Goal: Task Accomplishment & Management: Manage account settings

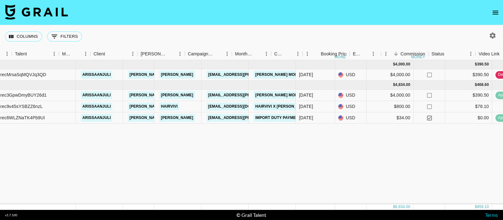
scroll to position [0, 150]
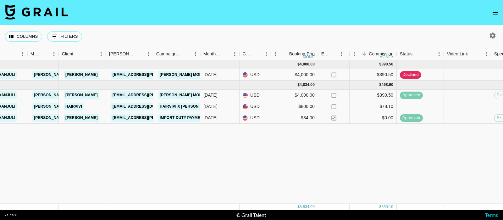
click at [248, 212] on div "© Grail Talent" at bounding box center [252, 215] width 30 height 6
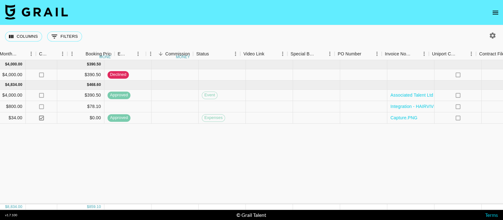
scroll to position [0, 541]
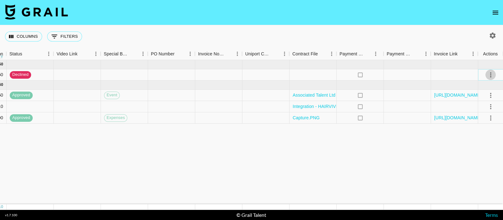
click at [490, 73] on icon "select merge strategy" at bounding box center [491, 75] width 8 height 8
click at [478, 121] on li "Cancel" at bounding box center [482, 121] width 41 height 11
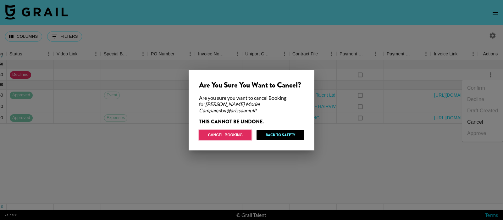
click at [240, 131] on button "Cancel Booking" at bounding box center [225, 135] width 53 height 10
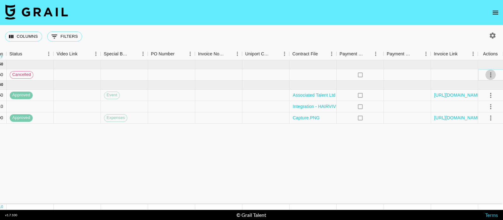
click at [489, 76] on icon "select merge strategy" at bounding box center [491, 75] width 8 height 8
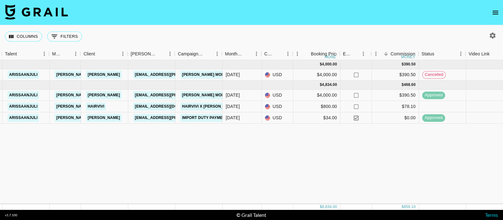
scroll to position [0, 129]
click at [198, 161] on div "[DATE] ( 1 ) $ 4,000.00 $ 390.50 recMrsaSqMQVJq3QD arissaanjuli [PERSON_NAME][E…" at bounding box center [393, 132] width 1044 height 144
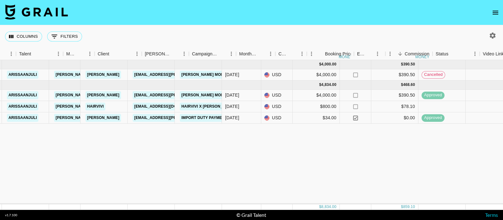
scroll to position [0, 0]
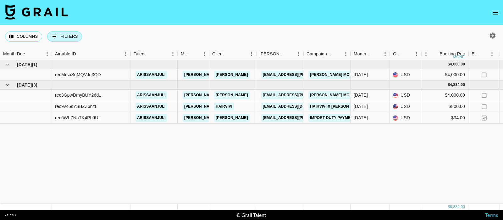
click at [62, 38] on button "0 Filters" at bounding box center [64, 36] width 35 height 10
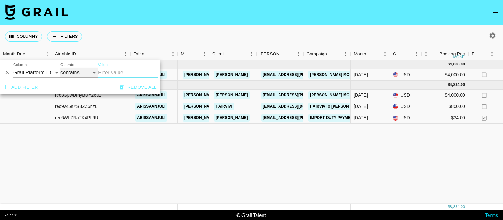
click at [77, 72] on select "contains equals starts with ends with is empty is not empty is any of" at bounding box center [79, 73] width 38 height 10
click at [487, 34] on div at bounding box center [491, 35] width 13 height 11
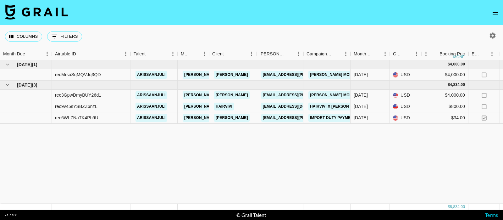
click at [492, 35] on icon "button" at bounding box center [493, 36] width 8 height 8
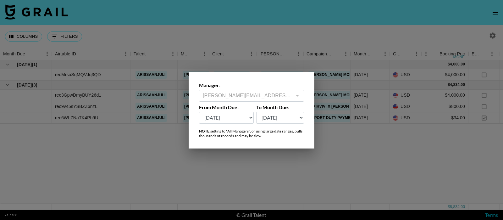
click at [250, 116] on select "[DATE] Aug '[DATE] Jun '[DATE] Apr '[DATE] Feb '[DATE] Dec '[DATE] Oct '[DATE] …" at bounding box center [226, 118] width 55 height 12
select select "[DATE]"
click at [199, 112] on select "[DATE] Aug '[DATE] Jun '[DATE] Apr '[DATE] Feb '[DATE] Dec '[DATE] Oct '[DATE] …" at bounding box center [226, 118] width 55 height 12
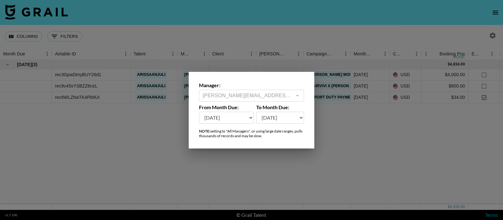
click at [349, 131] on div at bounding box center [251, 110] width 503 height 220
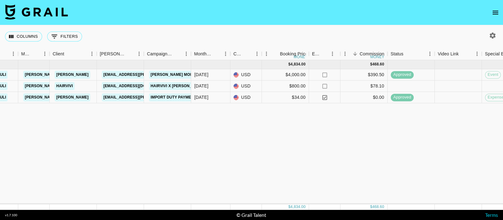
scroll to position [0, 159]
click at [489, 34] on icon "button" at bounding box center [493, 36] width 8 height 8
select select "[DATE]"
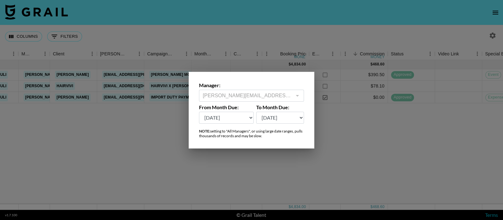
click at [300, 115] on select "[DATE] Aug '[DATE] Jun '[DATE] Apr '[DATE] Feb '[DATE] Dec '[DATE] Oct '[DATE] …" at bounding box center [280, 118] width 48 height 12
click at [357, 123] on div at bounding box center [251, 110] width 503 height 220
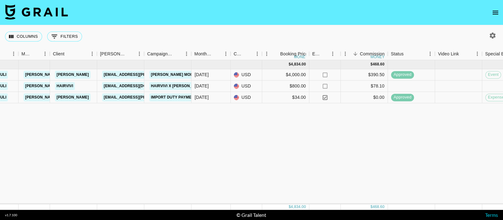
click at [487, 30] on div at bounding box center [491, 35] width 13 height 11
click at [490, 35] on icon "button" at bounding box center [493, 35] width 6 height 6
select select "[DATE]"
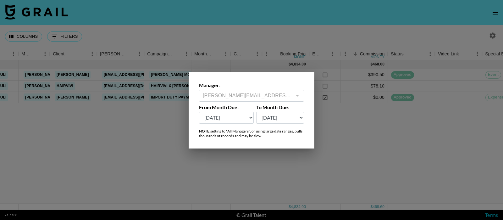
click at [277, 117] on select "[DATE] Aug '[DATE] Jun '[DATE] Apr '[DATE] Feb '[DATE] Dec '[DATE] Oct '[DATE] …" at bounding box center [280, 118] width 48 height 12
click at [339, 135] on div at bounding box center [251, 110] width 503 height 220
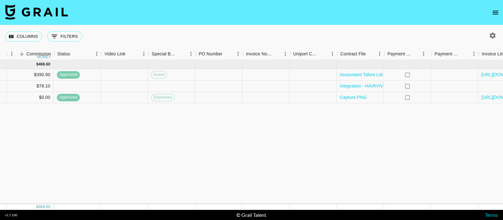
scroll to position [0, 541]
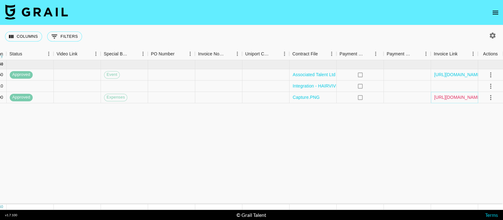
click at [459, 96] on link "[URL][DOMAIN_NAME]" at bounding box center [457, 97] width 47 height 6
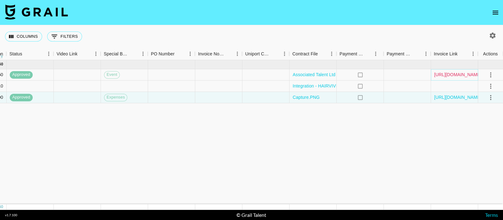
click at [450, 75] on link "[URL][DOMAIN_NAME]" at bounding box center [457, 74] width 47 height 6
